Goal: Browse casually

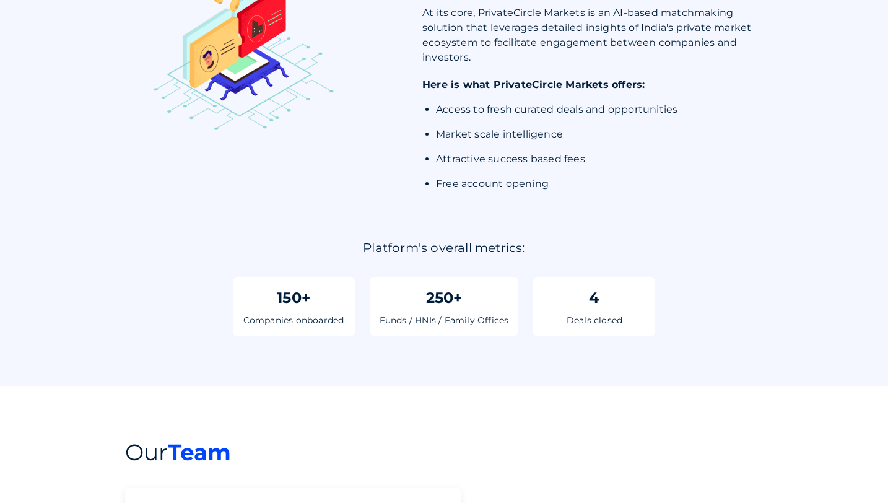
scroll to position [562, 0]
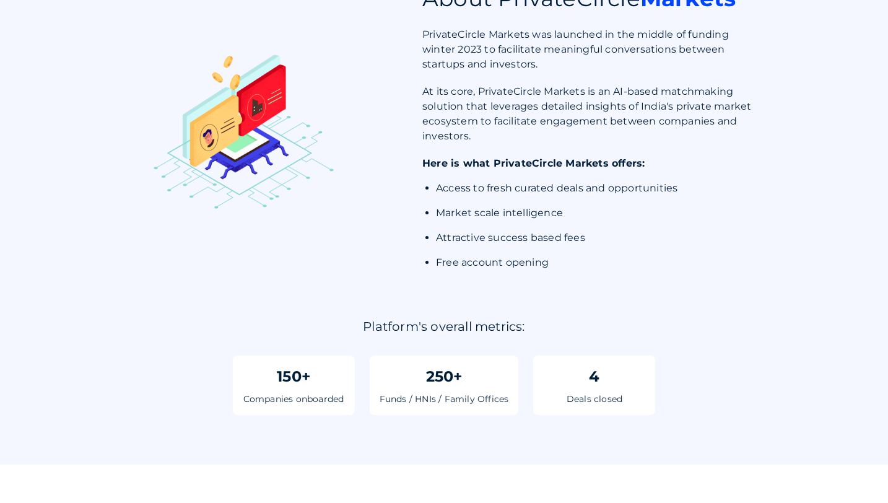
click at [475, 186] on li "Access to fresh curated deals and opportunities" at bounding box center [599, 188] width 327 height 15
drag, startPoint x: 436, startPoint y: 186, endPoint x: 570, endPoint y: 185, distance: 133.8
click at [570, 185] on li "Access to fresh curated deals and opportunities" at bounding box center [599, 188] width 327 height 15
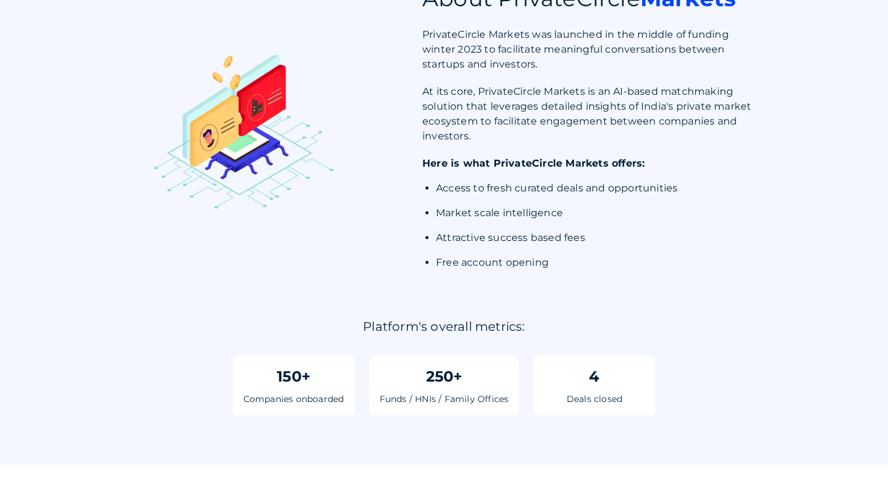
click at [570, 185] on li "Access to fresh curated deals and opportunities" at bounding box center [599, 188] width 327 height 15
drag, startPoint x: 674, startPoint y: 184, endPoint x: 419, endPoint y: 181, distance: 255.1
click at [419, 181] on div "About PrivateCircle Markets PrivateCircle Markets was launched in the middle of…" at bounding box center [444, 130] width 799 height 298
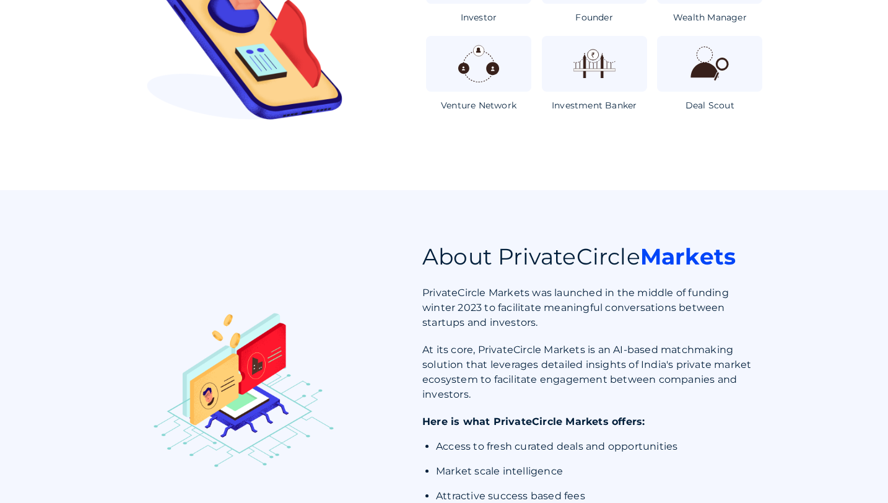
scroll to position [0, 0]
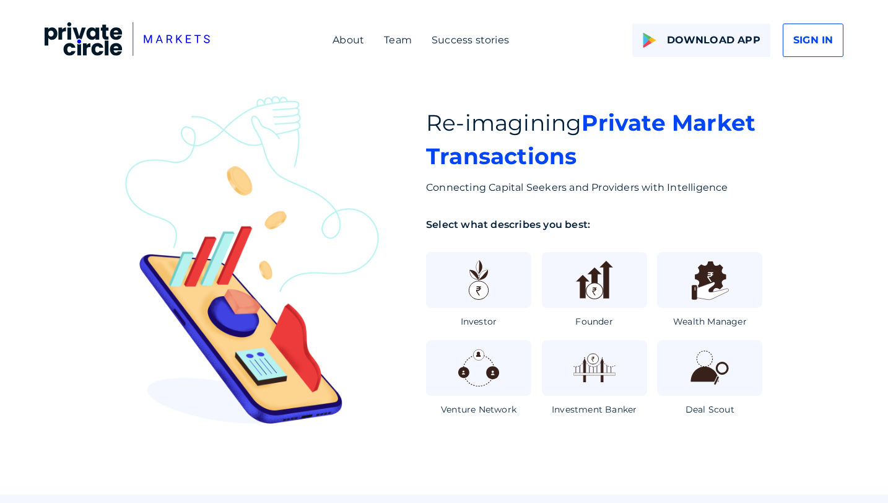
click at [400, 43] on div "Team" at bounding box center [398, 40] width 28 height 15
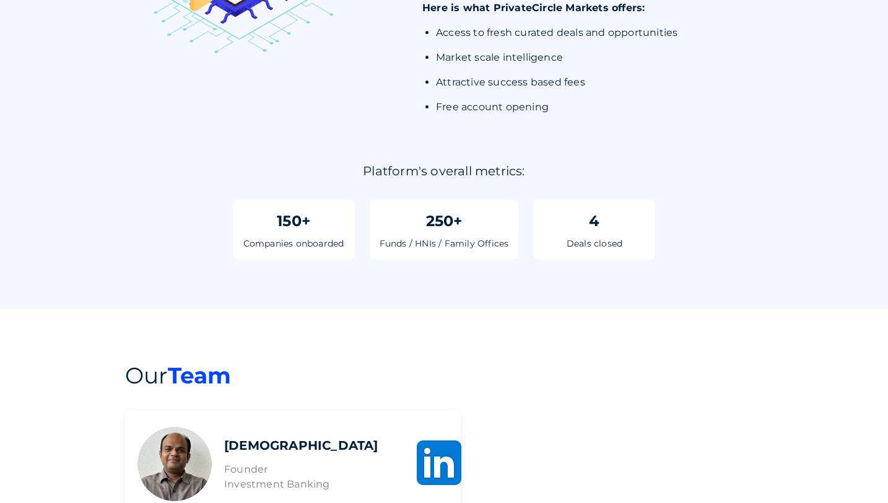
scroll to position [622, 0]
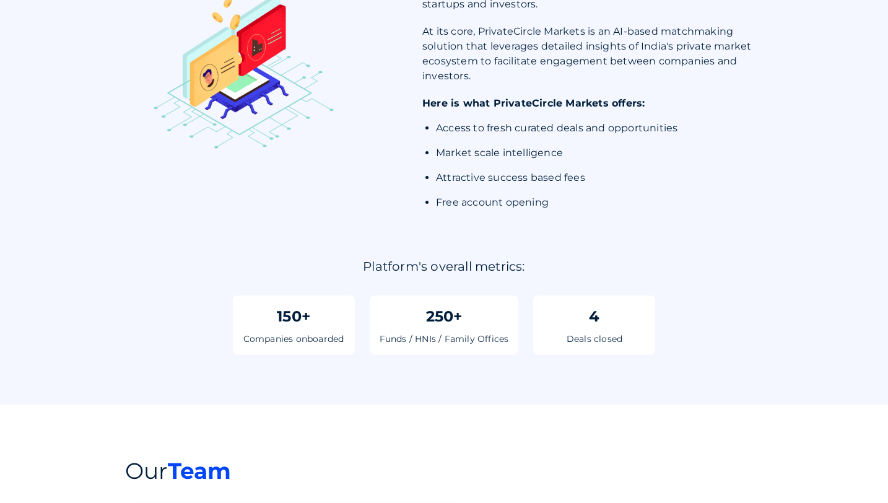
drag, startPoint x: 607, startPoint y: 175, endPoint x: 457, endPoint y: 165, distance: 150.2
click at [457, 165] on ul "Access to fresh curated deals and opportunities Market scale intelligence Attra…" at bounding box center [599, 170] width 327 height 99
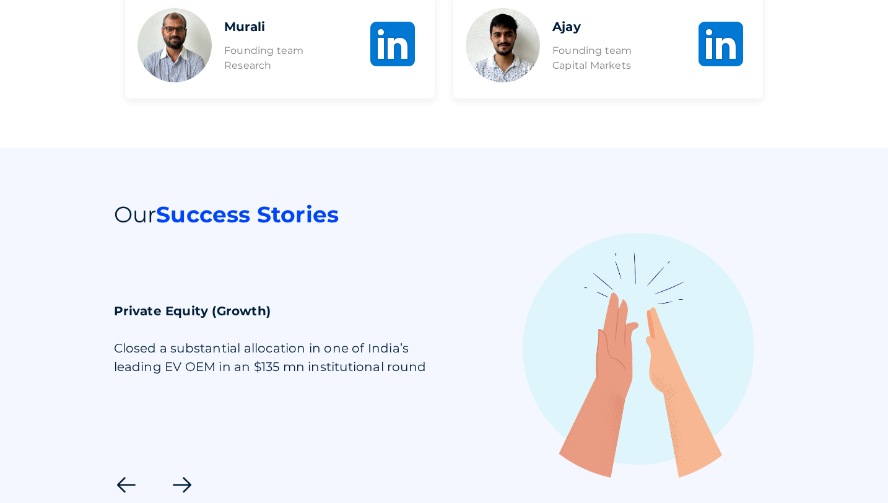
scroll to position [1566, 0]
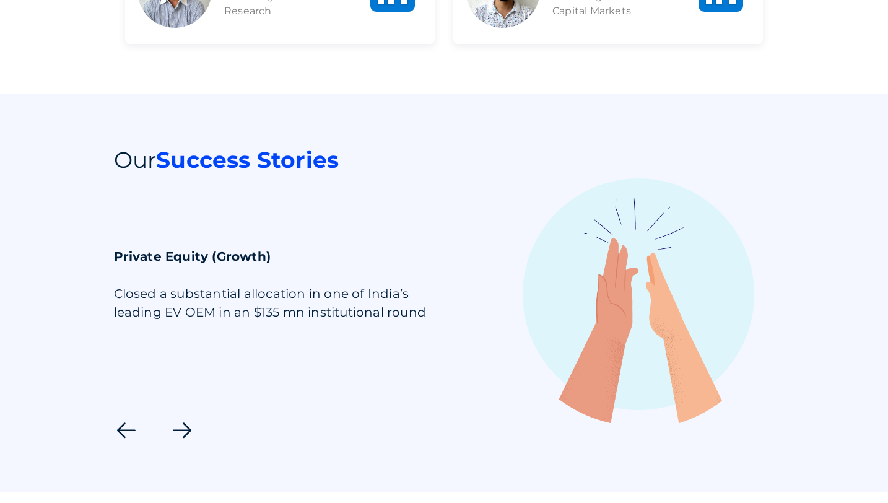
drag, startPoint x: 137, startPoint y: 145, endPoint x: 232, endPoint y: 156, distance: 96.0
click at [232, 247] on div "Private Equity (Growth) Closed a substantial allocation in one of India’s leadi…" at bounding box center [284, 302] width 341 height 111
drag, startPoint x: 227, startPoint y: 160, endPoint x: 342, endPoint y: 173, distance: 116.5
click at [342, 284] on div "Closed a substantial allocation in one of India’s leading EV OEM in an $135 mn …" at bounding box center [284, 321] width 341 height 74
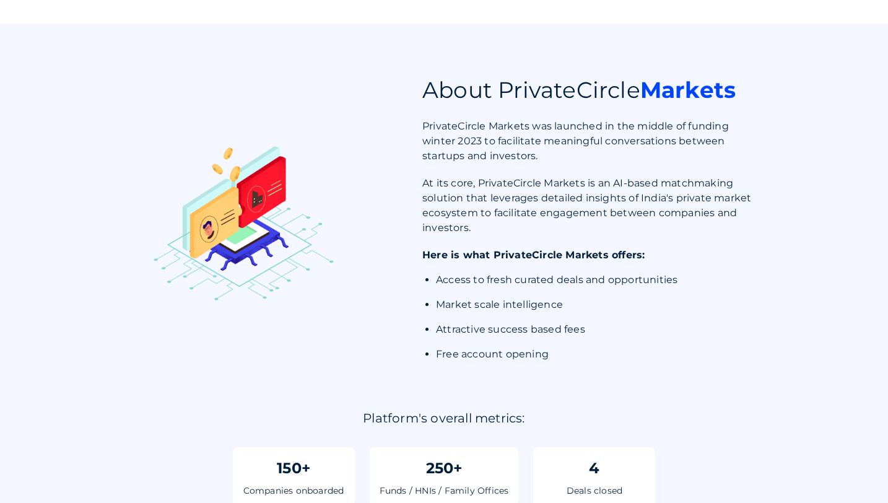
scroll to position [0, 0]
